Goal: Navigation & Orientation: Find specific page/section

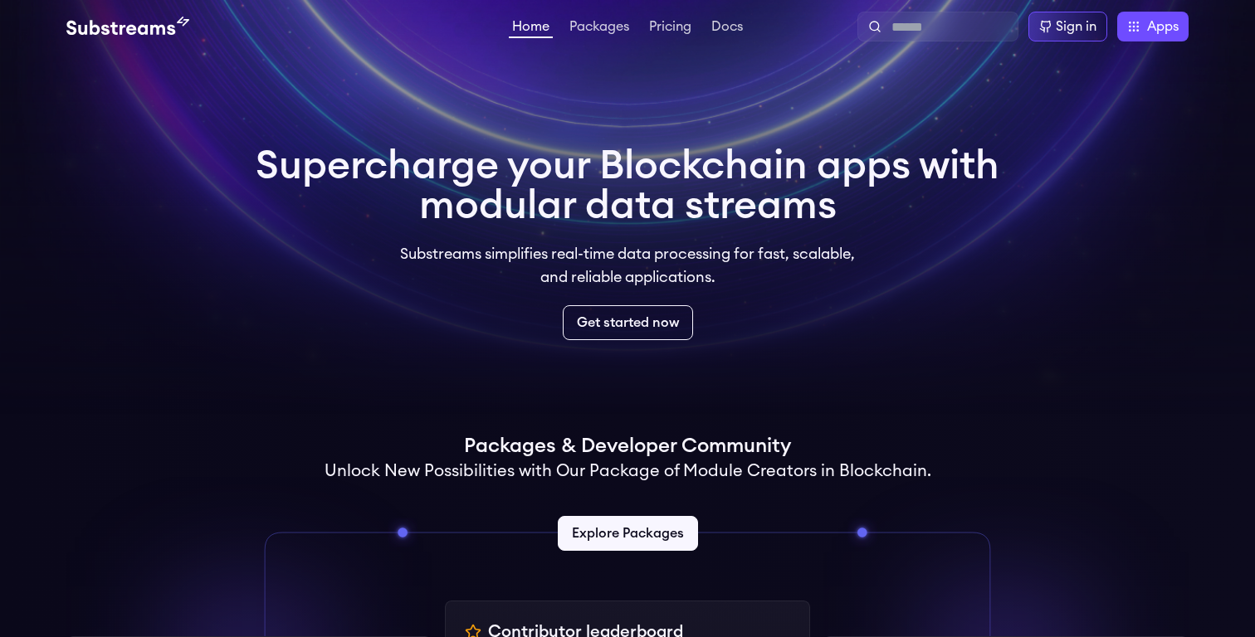
click at [115, 34] on img at bounding box center [127, 27] width 123 height 20
click at [607, 32] on link "Packages" at bounding box center [599, 28] width 66 height 17
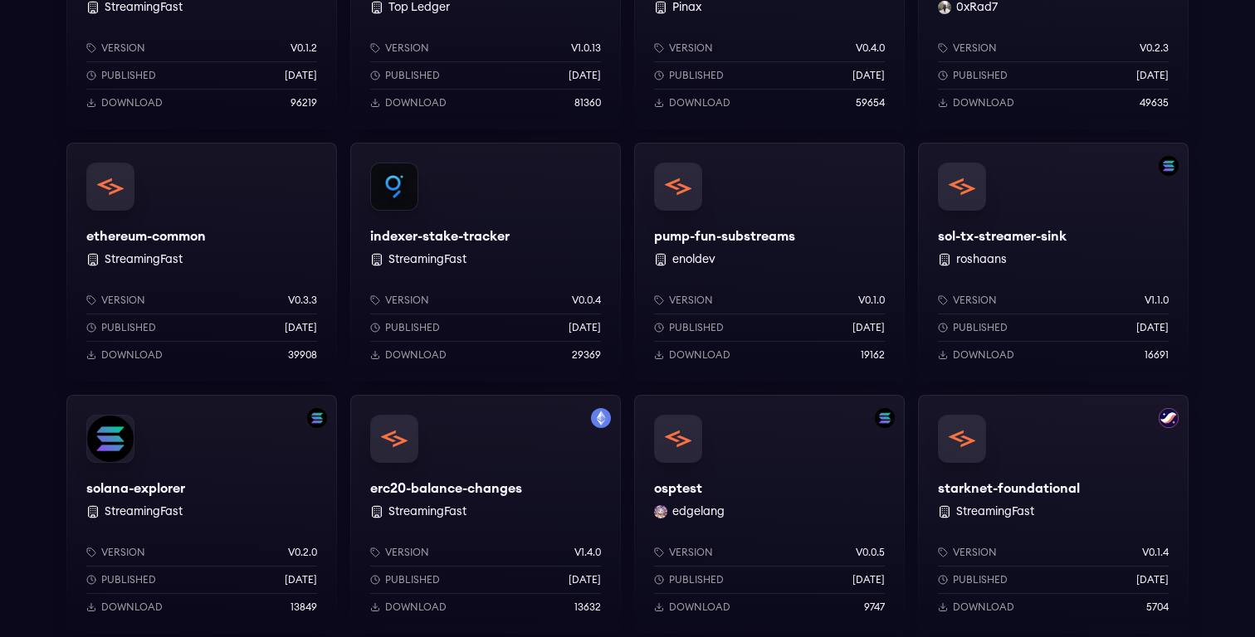
scroll to position [1176, 0]
